Goal: Information Seeking & Learning: Learn about a topic

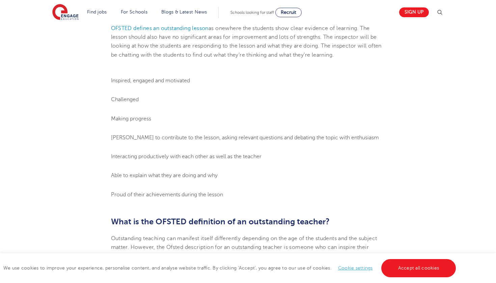
scroll to position [368, 0]
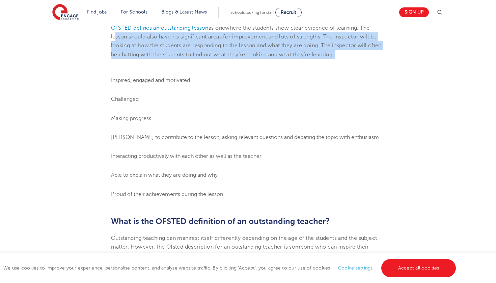
drag, startPoint x: 113, startPoint y: 45, endPoint x: 261, endPoint y: 72, distance: 150.0
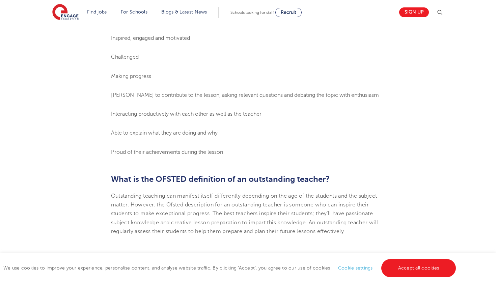
scroll to position [418, 0]
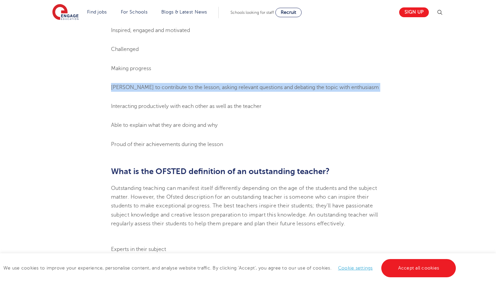
drag, startPoint x: 111, startPoint y: 94, endPoint x: 216, endPoint y: 101, distance: 105.9
click at [216, 101] on ol "Inspired, engaged and motivated Challenged Making progress Keen to contribute t…" at bounding box center [248, 87] width 275 height 123
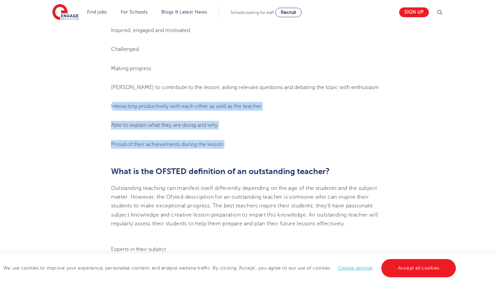
drag, startPoint x: 112, startPoint y: 114, endPoint x: 229, endPoint y: 162, distance: 126.0
click at [201, 148] on span "Proud of their achievements during the lesson" at bounding box center [167, 144] width 112 height 6
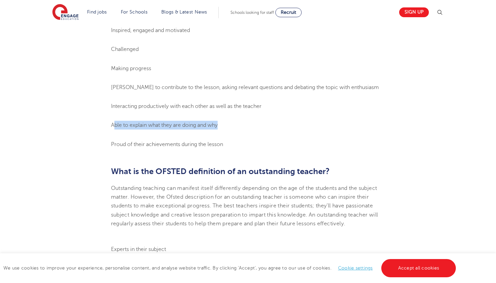
drag, startPoint x: 113, startPoint y: 133, endPoint x: 248, endPoint y: 131, distance: 134.7
click at [249, 130] on li "Able to explain what they are doing and why" at bounding box center [248, 125] width 275 height 9
click at [223, 148] on span "Proud of their achievements during the lesson" at bounding box center [167, 144] width 112 height 6
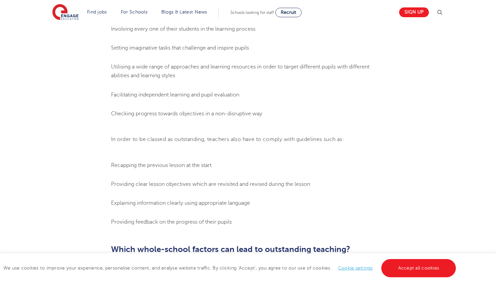
scroll to position [659, 0]
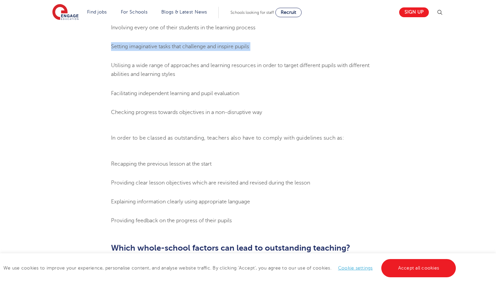
drag, startPoint x: 112, startPoint y: 53, endPoint x: 237, endPoint y: 64, distance: 126.1
click at [237, 64] on ol "Experts in their subject Involving every one of their students in the learning …" at bounding box center [248, 60] width 275 height 113
click at [196, 88] on ol "Experts in their subject Involving every one of their students in the learning …" at bounding box center [248, 60] width 275 height 113
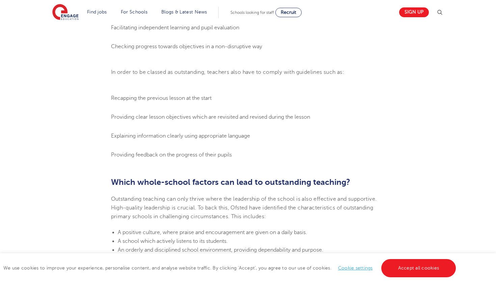
scroll to position [728, 0]
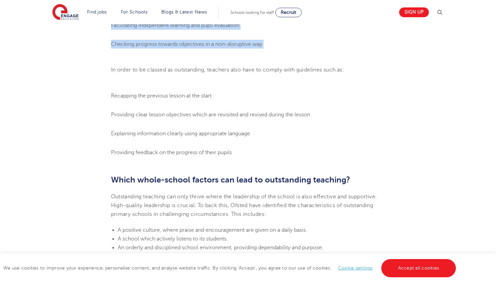
drag, startPoint x: 111, startPoint y: 30, endPoint x: 201, endPoint y: 66, distance: 96.9
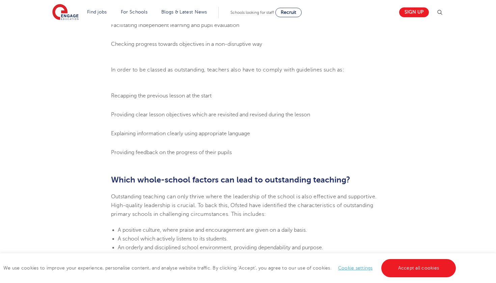
click at [118, 47] on span "Checking progress towards objectives in a non-disruptive way" at bounding box center [186, 44] width 151 height 6
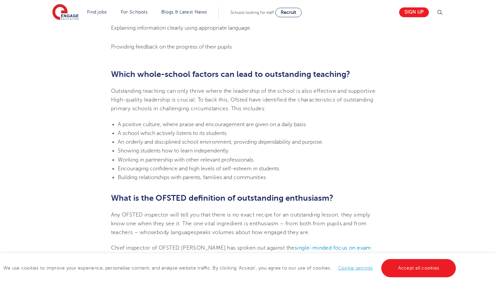
scroll to position [834, 0]
click at [110, 32] on section "[DATE] What makes an Ofsted ‘outstanding’ lesson? This blog post is delivered t…" at bounding box center [249, 144] width 410 height 1583
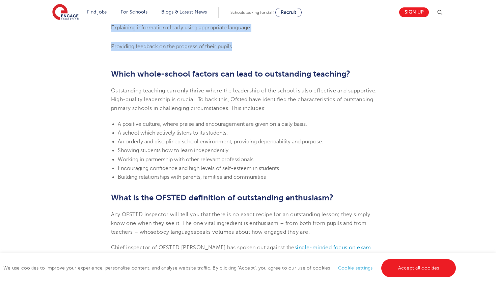
drag, startPoint x: 111, startPoint y: 32, endPoint x: 234, endPoint y: 56, distance: 125.1
click at [234, 51] on ol "Recapping the previous lesson at the start Providing clear lesson objectives wh…" at bounding box center [248, 18] width 275 height 66
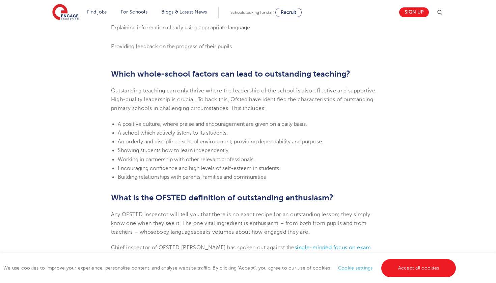
click at [199, 70] on section "[DATE] What makes an Ofsted ‘outstanding’ lesson? This blog post is delivered t…" at bounding box center [249, 144] width 410 height 1583
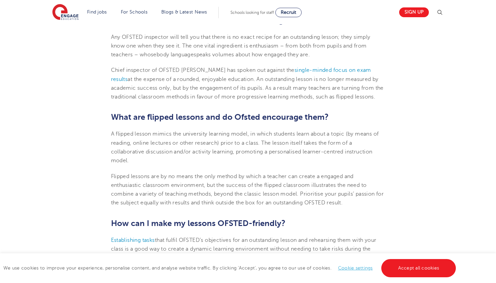
scroll to position [1009, 0]
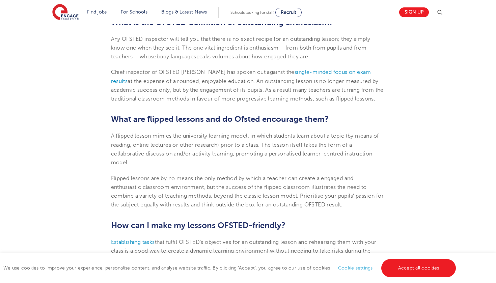
click at [184, 53] on span "Any OFSTED inspector will tell you that there is no exact recipe for an outstan…" at bounding box center [241, 48] width 260 height 24
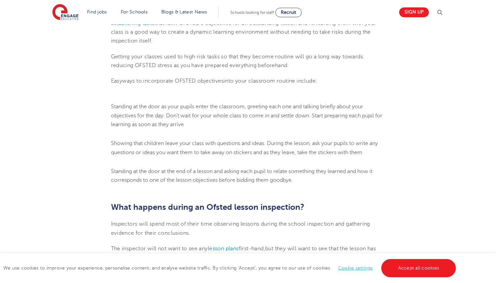
scroll to position [1229, 0]
click at [128, 44] on span "that fulfil OFSTED’s objectives for an outstanding lesson and rehearsing them w…" at bounding box center [244, 32] width 266 height 24
drag, startPoint x: 153, startPoint y: 53, endPoint x: 124, endPoint y: 46, distance: 30.5
click at [124, 45] on p "Establishing tasks that fulfil OFSTED’s objectives for an outstanding lesson an…" at bounding box center [248, 31] width 275 height 27
click at [125, 64] on p "Getting your classes used to high risk tasks so that they become routine will g…" at bounding box center [248, 61] width 275 height 18
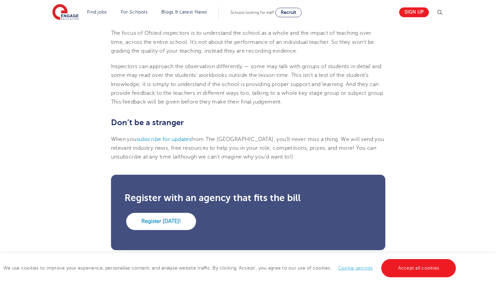
scroll to position [1504, 0]
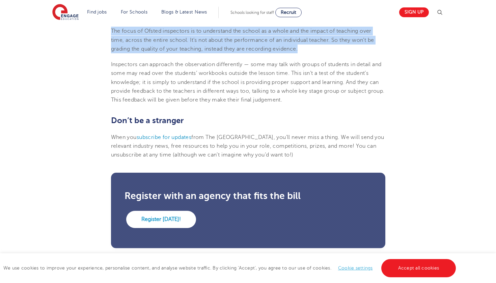
drag, startPoint x: 112, startPoint y: 42, endPoint x: 327, endPoint y: 62, distance: 216.1
click at [327, 53] on p "The focus of Ofsted inspectors is to understand the school as a whole and the i…" at bounding box center [248, 40] width 275 height 27
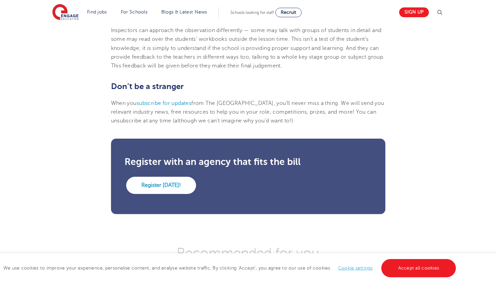
scroll to position [1539, 0]
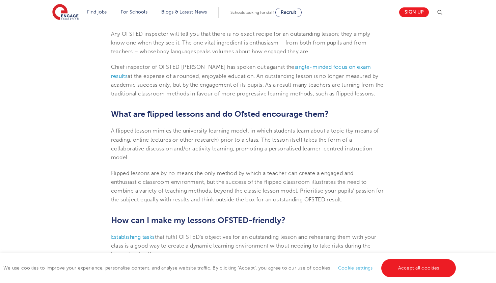
scroll to position [798, 0]
